Goal: Task Accomplishment & Management: Complete application form

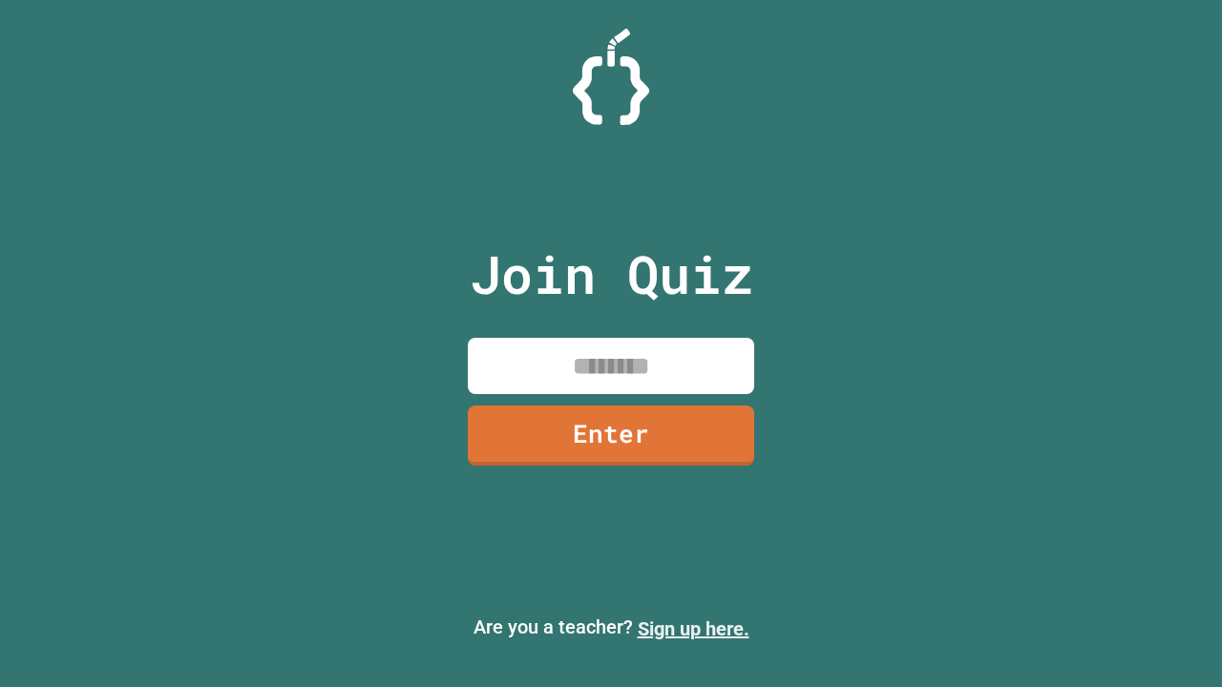
click at [693, 629] on link "Sign up here." at bounding box center [694, 629] width 112 height 23
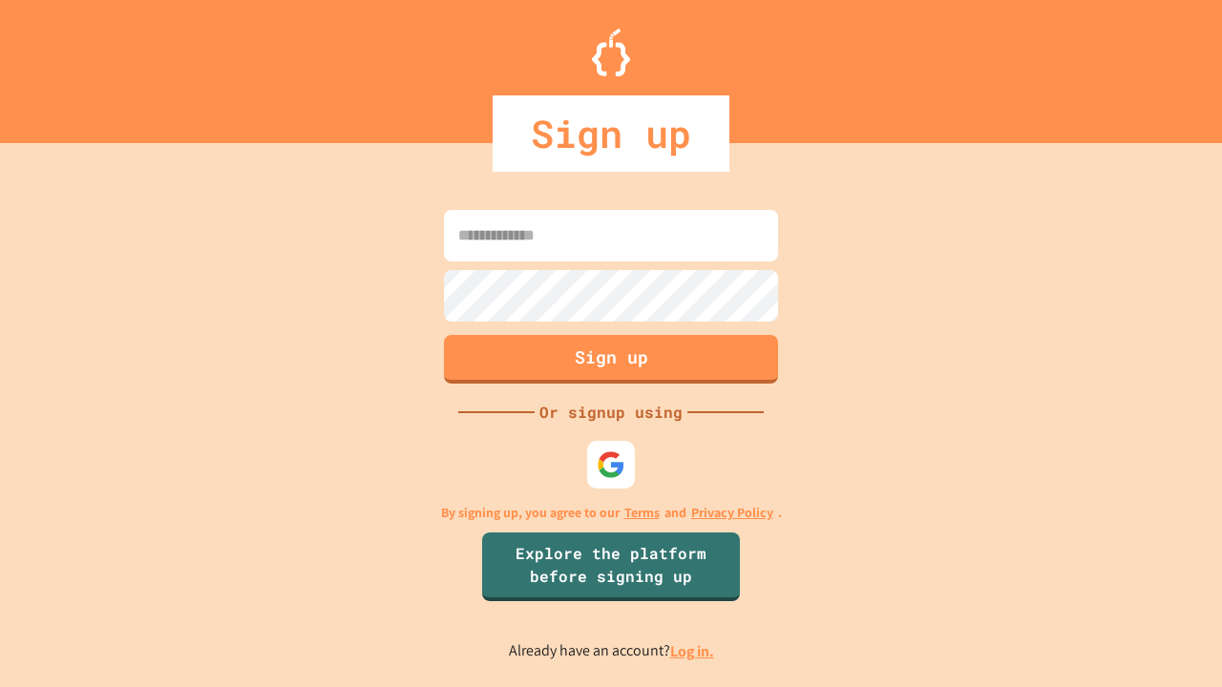
click at [693, 651] on link "Log in." at bounding box center [692, 652] width 44 height 20
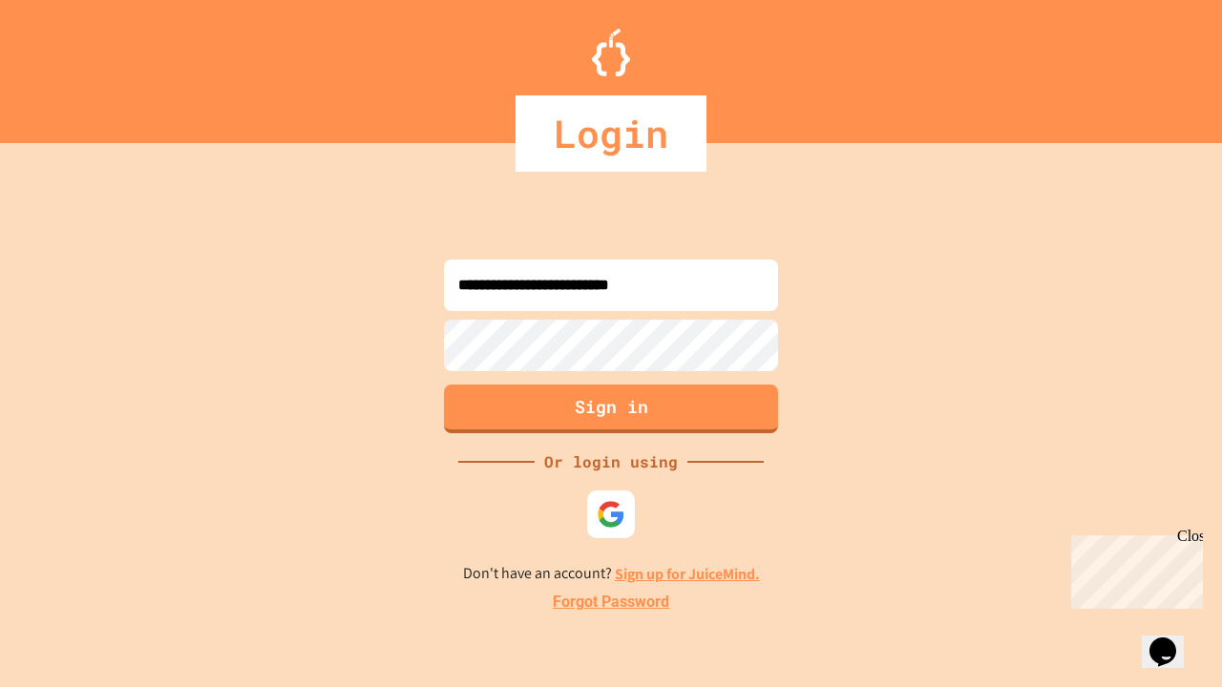
type input "**********"
